Goal: Task Accomplishment & Management: Use online tool/utility

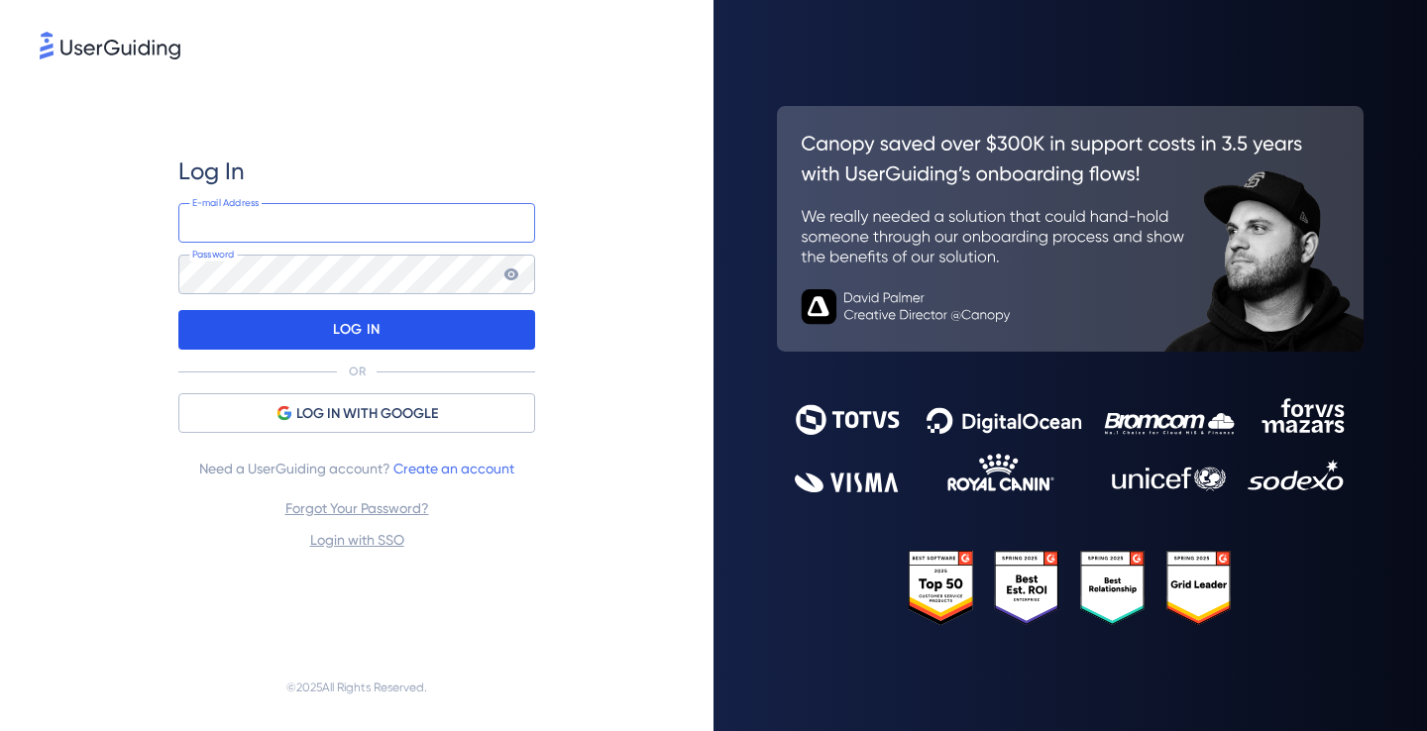
type input "[EMAIL_ADDRESS]"
click at [361, 327] on p "LOG IN" at bounding box center [356, 330] width 47 height 32
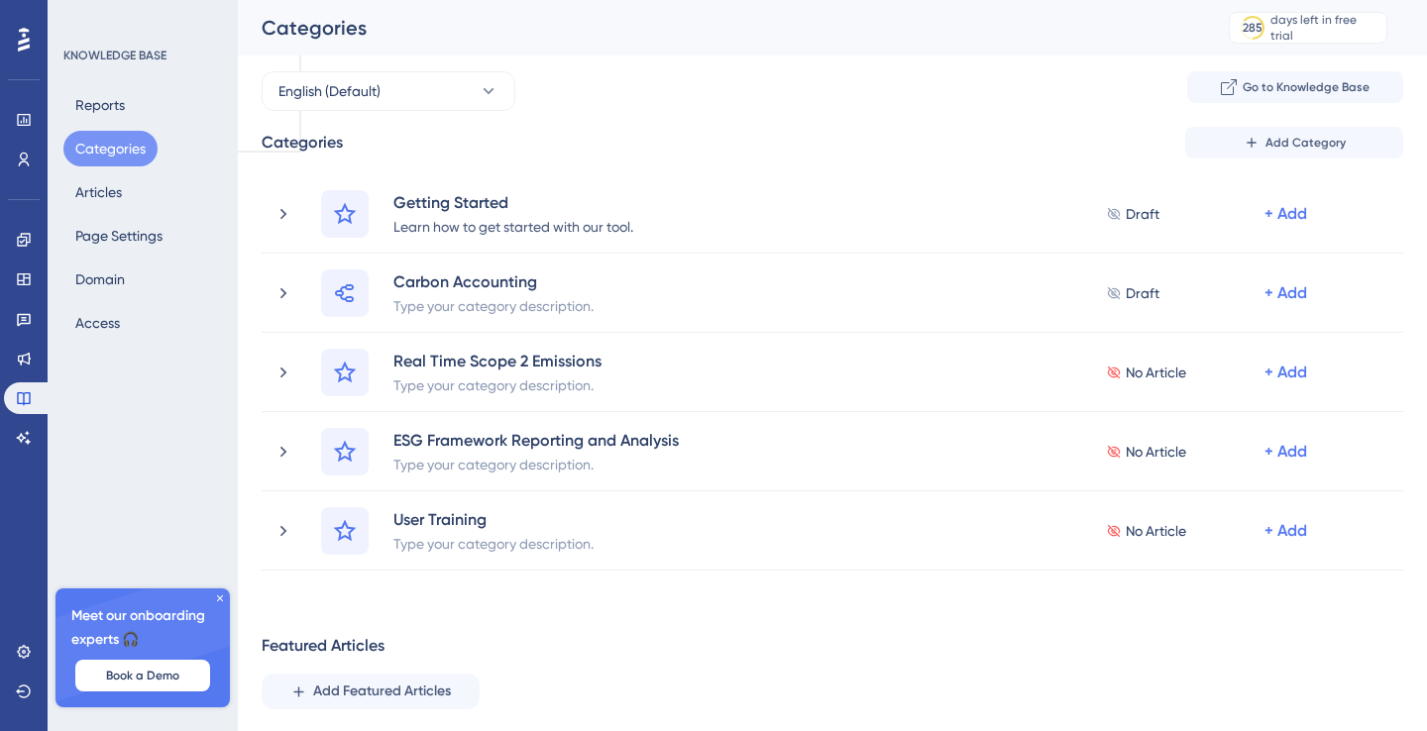
click at [216, 599] on icon at bounding box center [220, 598] width 12 height 12
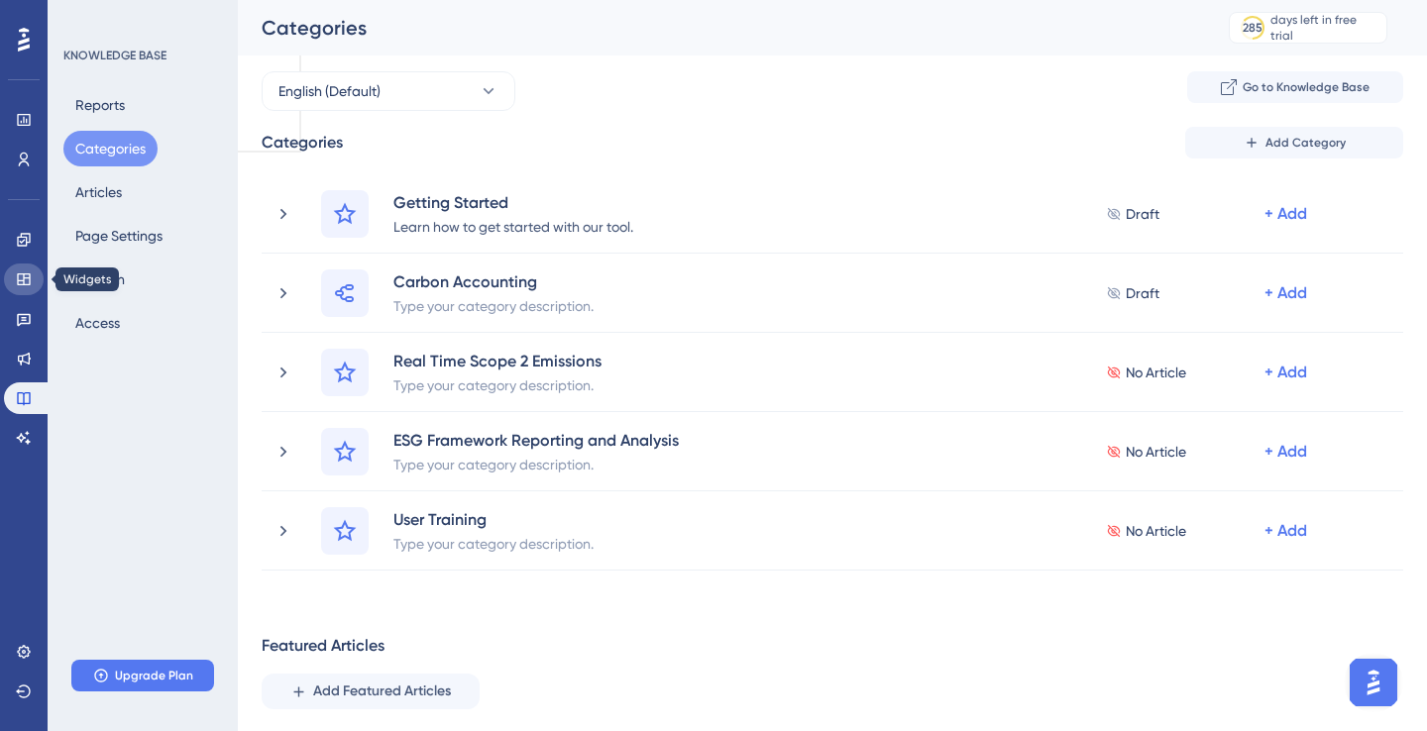
click at [24, 277] on icon at bounding box center [23, 279] width 13 height 12
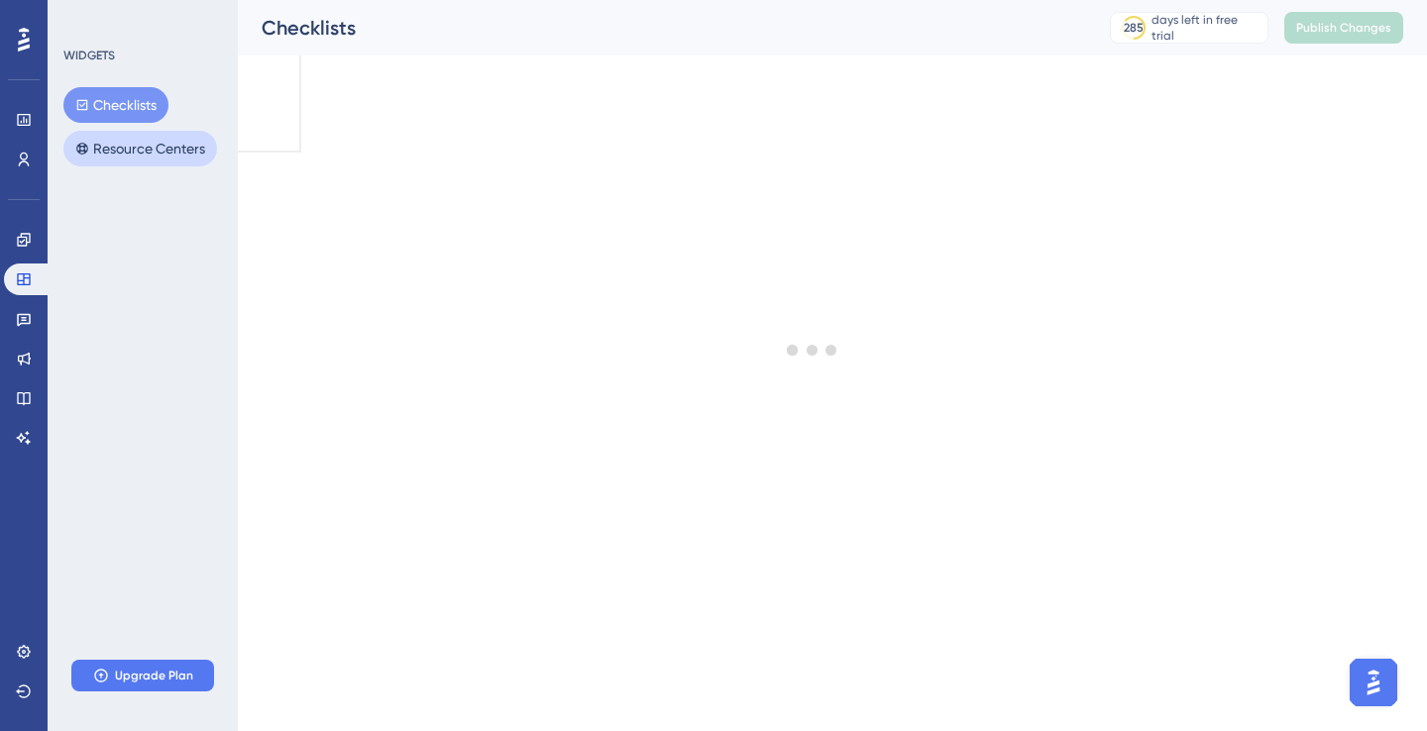
click at [125, 145] on button "Resource Centers" at bounding box center [140, 149] width 154 height 36
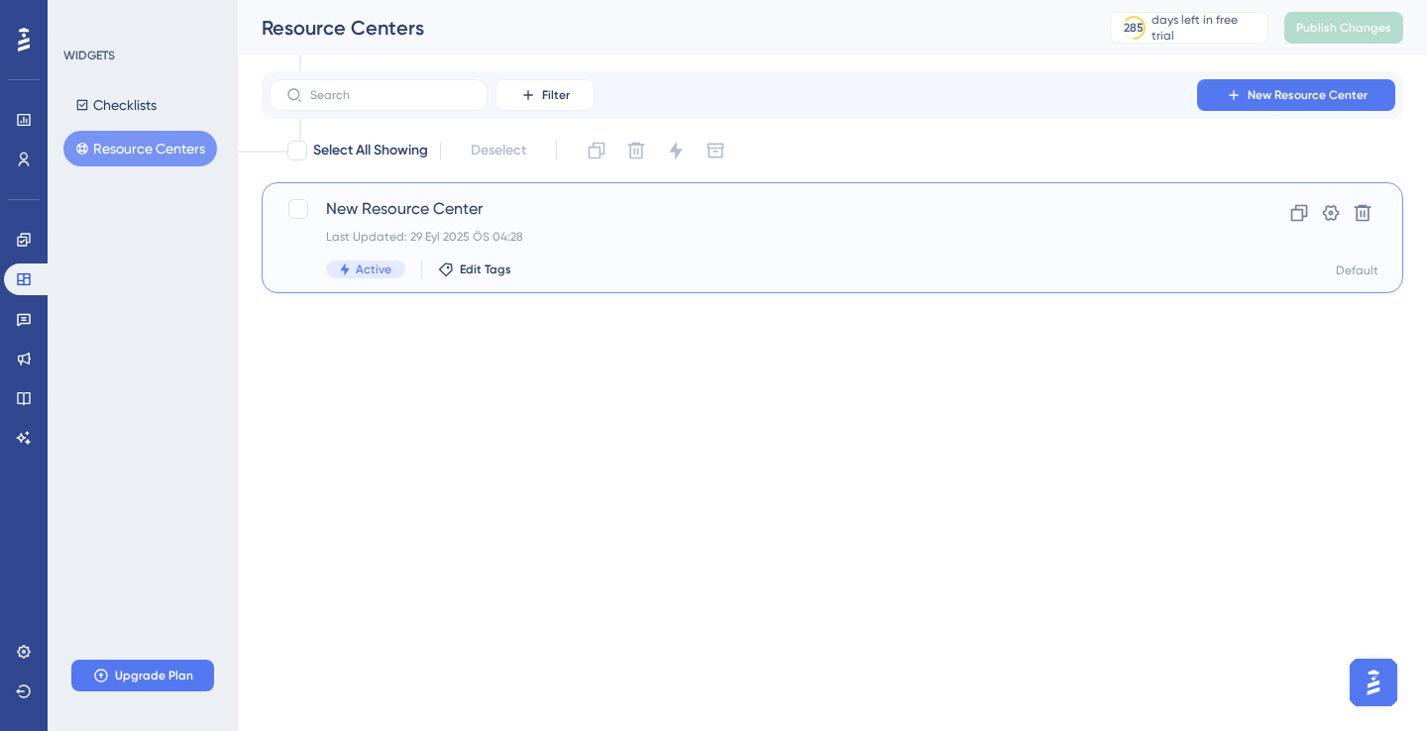
click at [552, 211] on span "New Resource Center" at bounding box center [753, 209] width 854 height 24
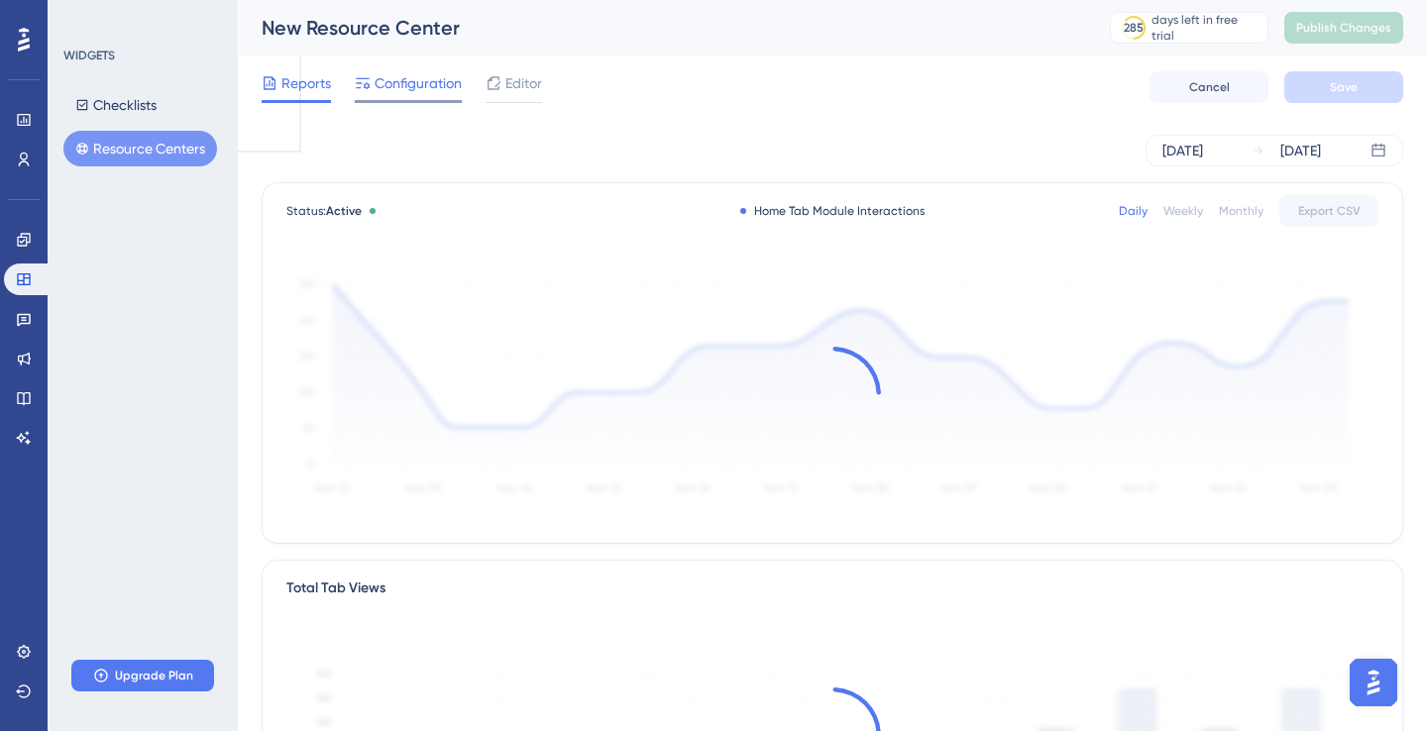
click at [416, 85] on span "Configuration" at bounding box center [417, 83] width 87 height 24
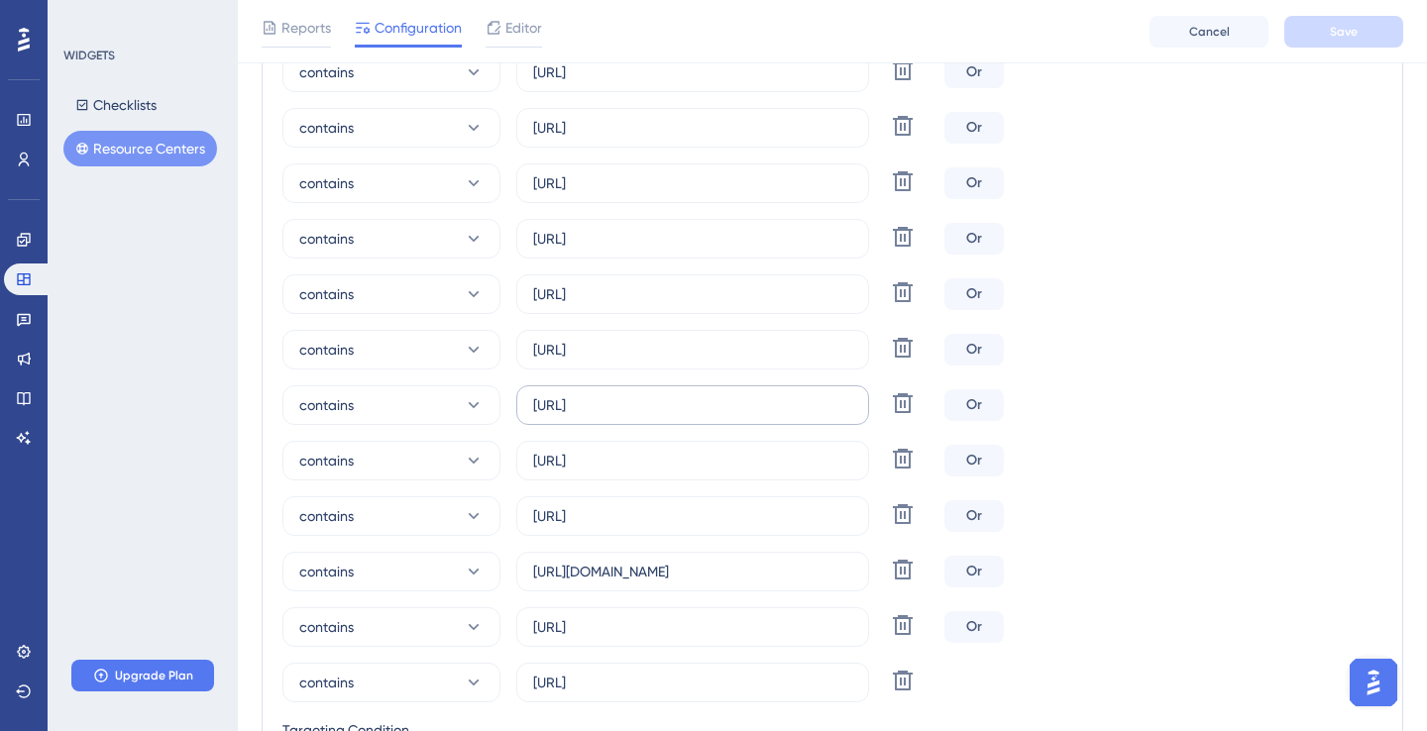
scroll to position [508, 0]
